Goal: Navigation & Orientation: Find specific page/section

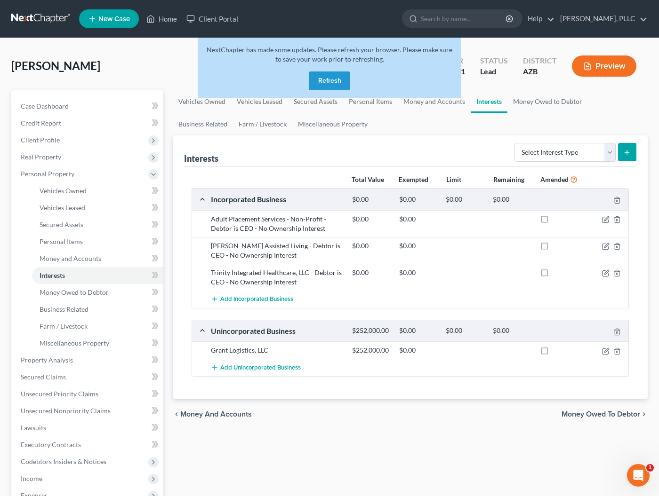
click at [318, 79] on button "Refresh" at bounding box center [329, 81] width 41 height 19
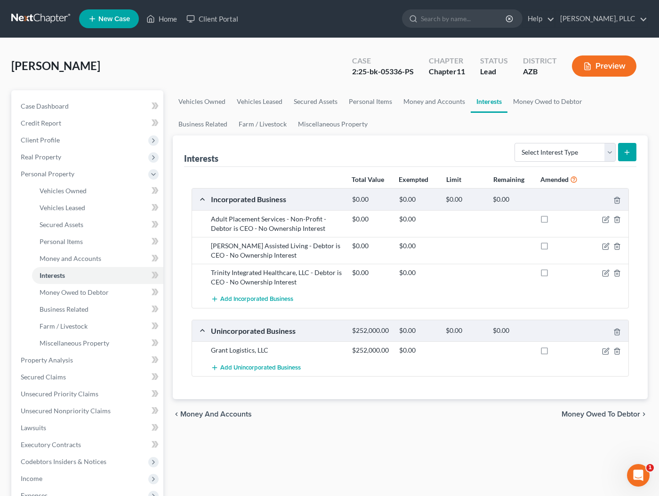
click at [60, 18] on link at bounding box center [41, 18] width 60 height 17
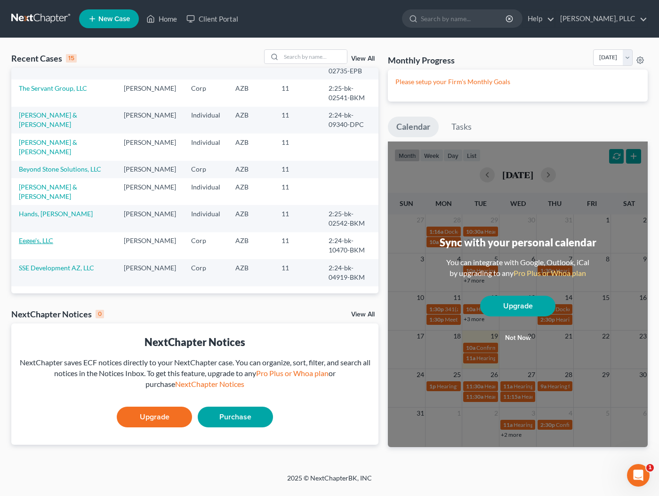
click at [32, 237] on link "Eegee's, LLC" at bounding box center [36, 241] width 34 height 8
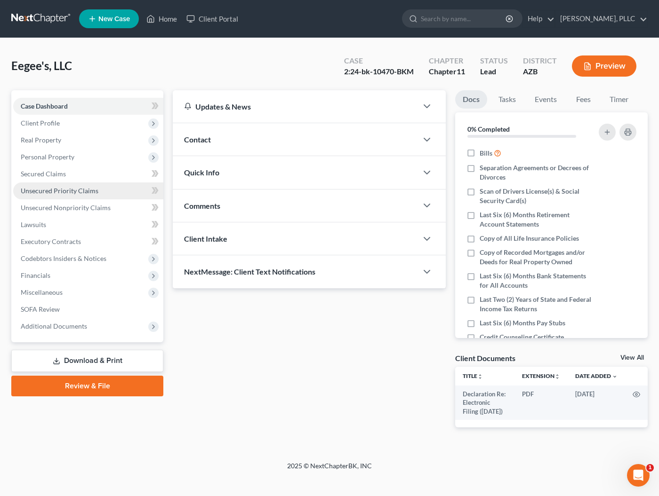
click at [38, 190] on span "Unsecured Priority Claims" at bounding box center [60, 191] width 78 height 8
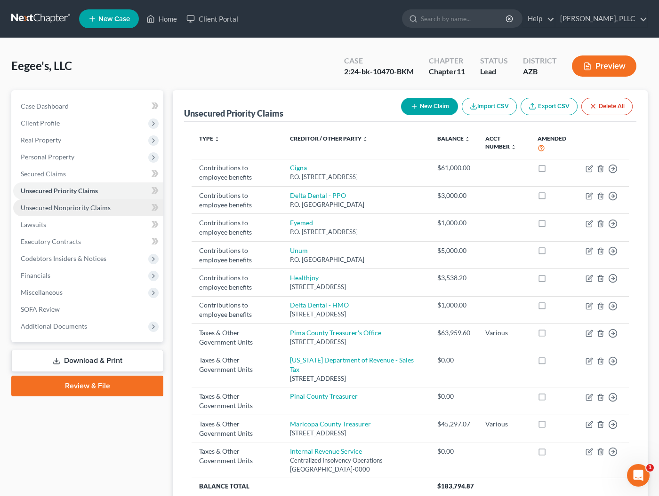
click at [88, 207] on span "Unsecured Nonpriority Claims" at bounding box center [66, 208] width 90 height 8
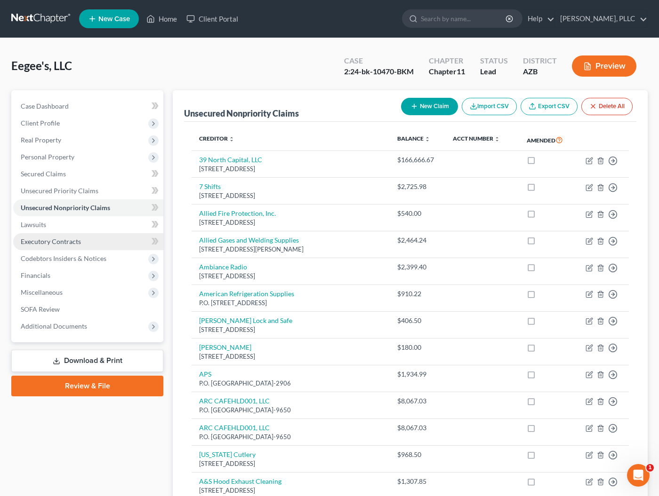
click at [34, 243] on span "Executory Contracts" at bounding box center [51, 242] width 60 height 8
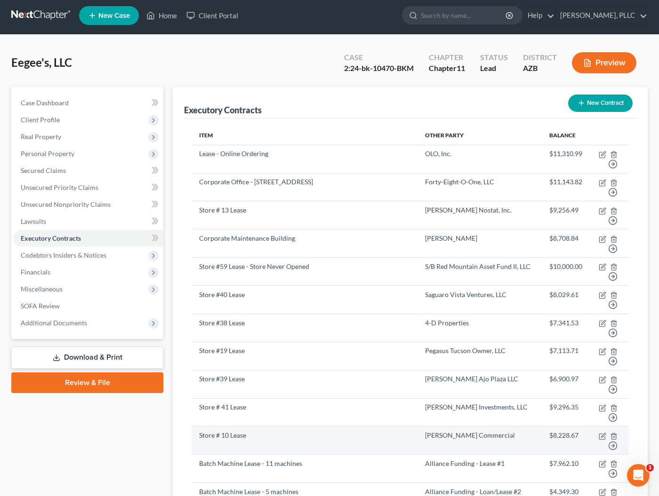
scroll to position [3, 0]
